Goal: Browse casually

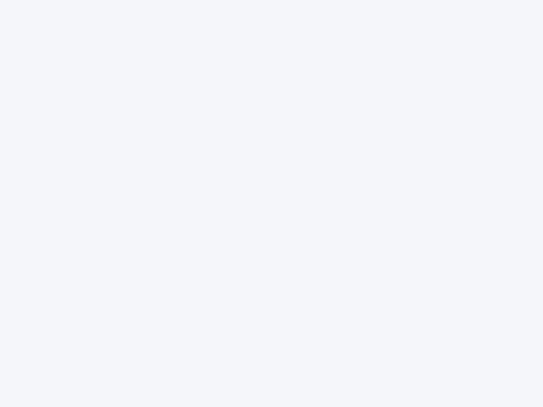
click at [271, 203] on div at bounding box center [271, 203] width 543 height 407
